Goal: Navigation & Orientation: Find specific page/section

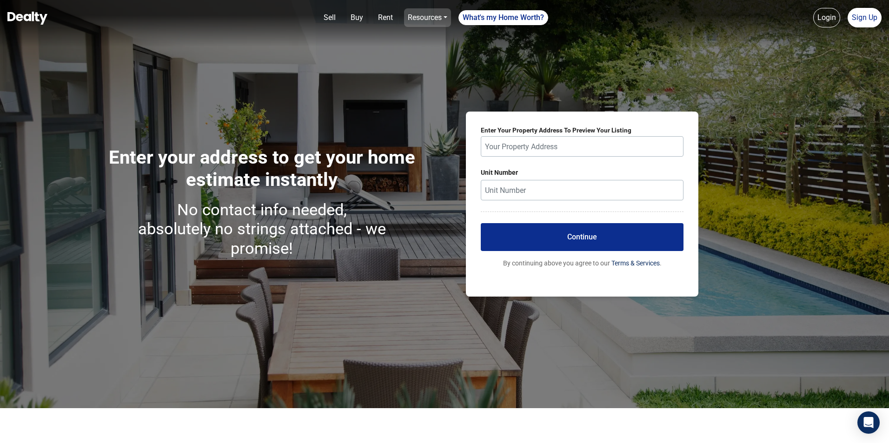
click at [417, 11] on link "Resources" at bounding box center [427, 17] width 47 height 19
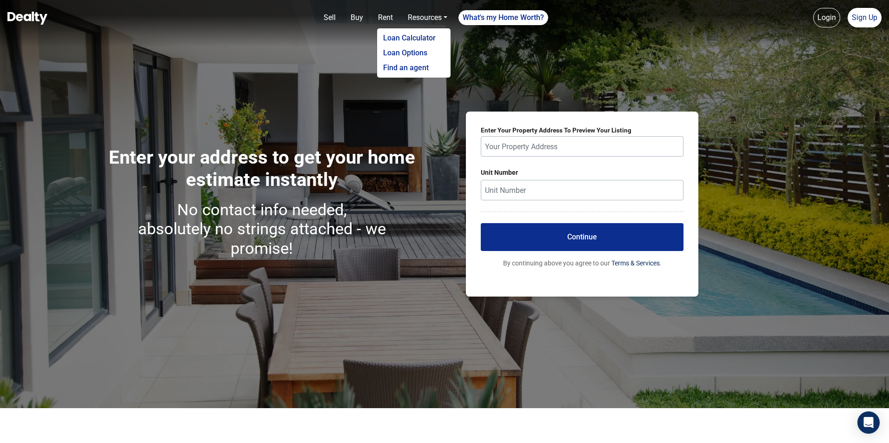
click at [16, 12] on img at bounding box center [27, 18] width 40 height 13
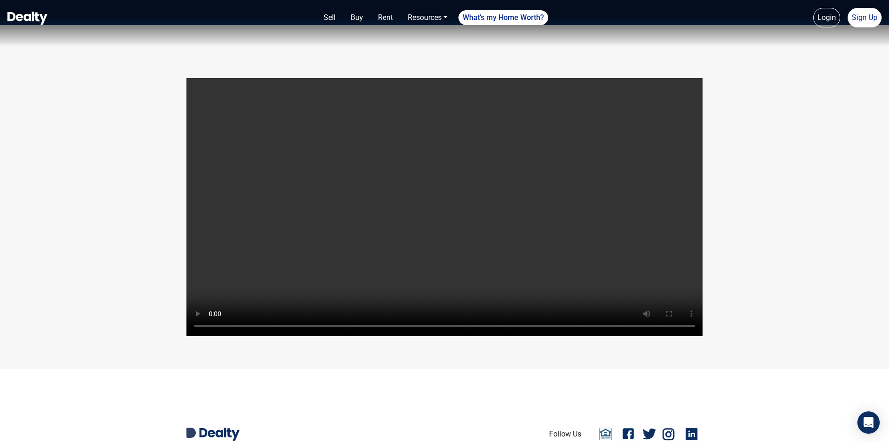
scroll to position [1937, 0]
